Goal: Use online tool/utility

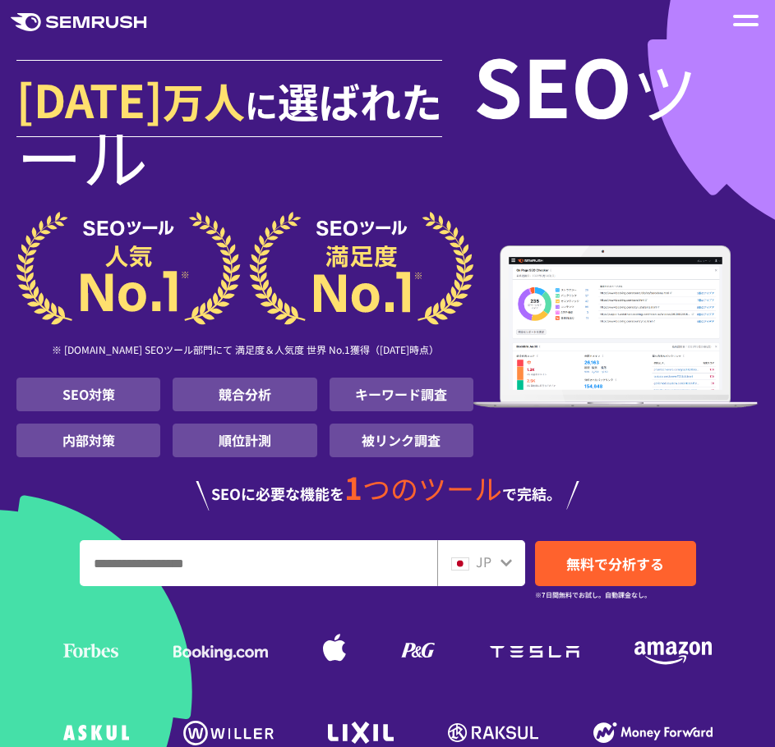
click at [157, 567] on input "URL、キーワードを入力してください" at bounding box center [258, 563] width 356 height 44
type input "*"
type input "**********"
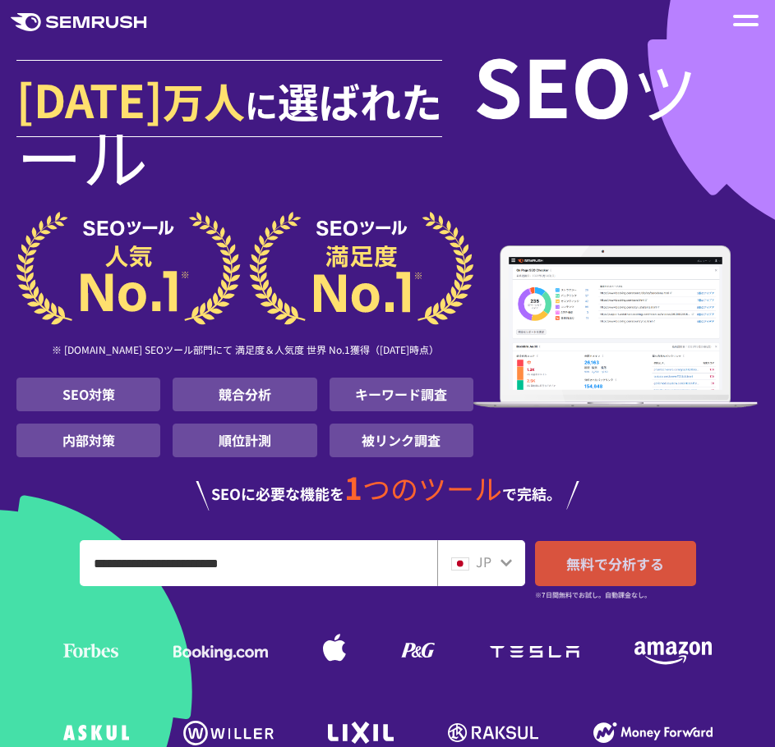
click at [588, 573] on span "無料で分析する" at bounding box center [615, 564] width 98 height 21
